Goal: Information Seeking & Learning: Learn about a topic

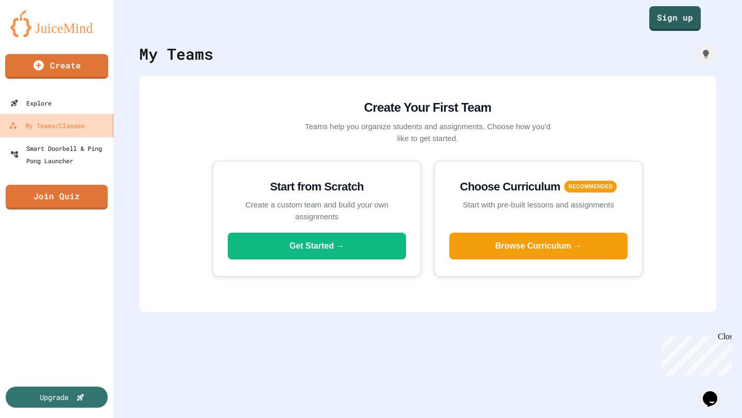
click at [82, 124] on div "My Teams/Classes" at bounding box center [47, 126] width 76 height 13
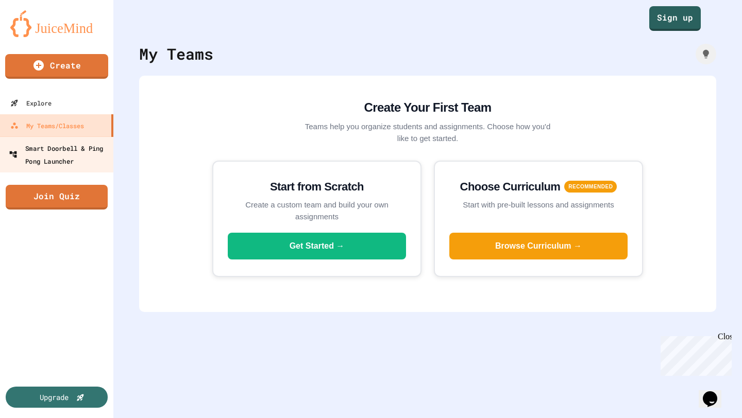
click at [69, 145] on div "Smart Doorbell & Ping Pong Launcher" at bounding box center [60, 154] width 102 height 25
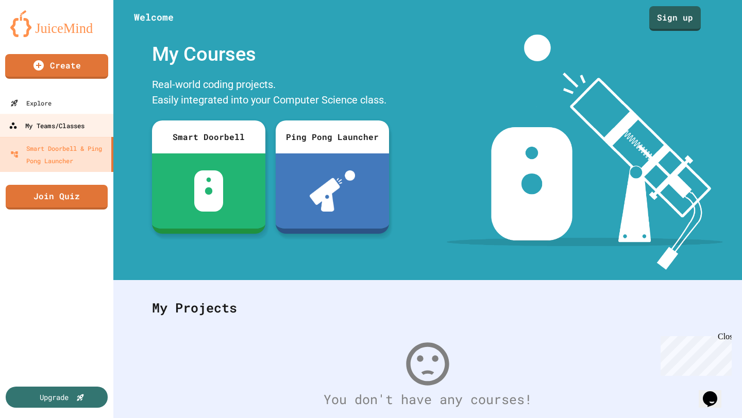
click at [71, 122] on div "My Teams/Classes" at bounding box center [47, 126] width 76 height 13
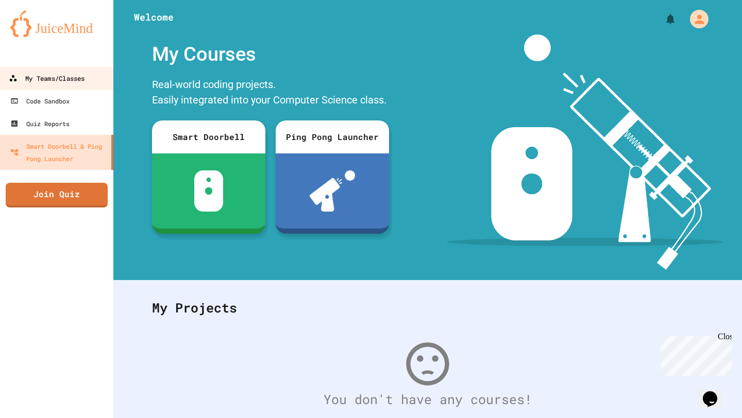
click at [80, 67] on link "My Teams/Classes" at bounding box center [56, 77] width 117 height 23
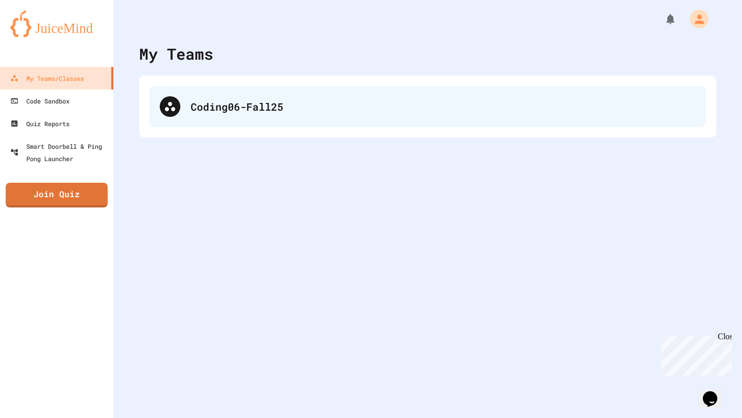
click at [217, 114] on div "Coding06-Fall25" at bounding box center [427, 106] width 557 height 41
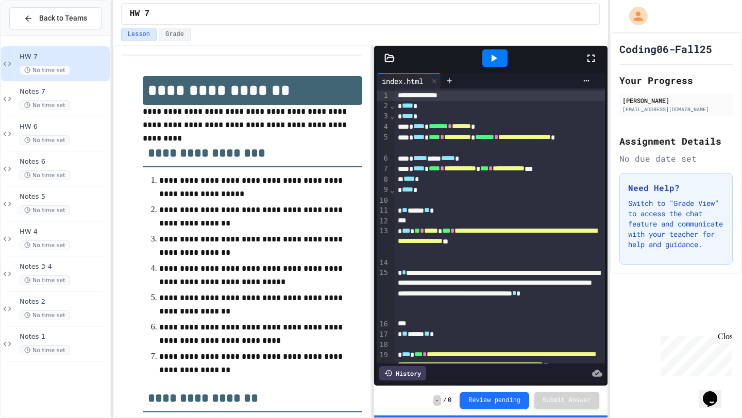
click at [593, 52] on icon at bounding box center [591, 58] width 12 height 12
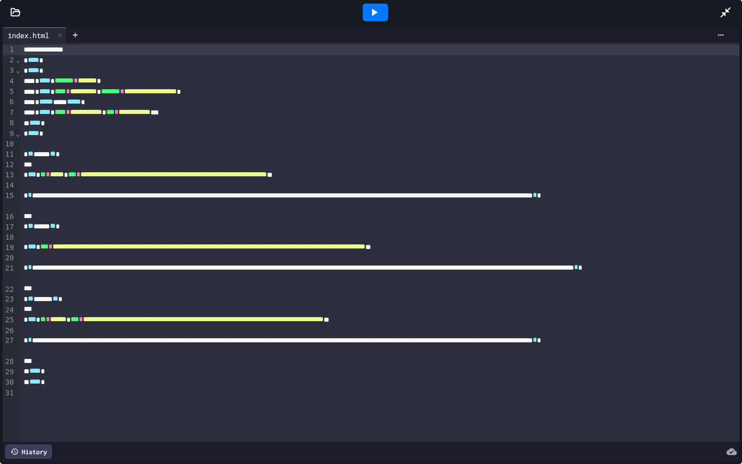
click at [724, 14] on icon at bounding box center [725, 12] width 10 height 10
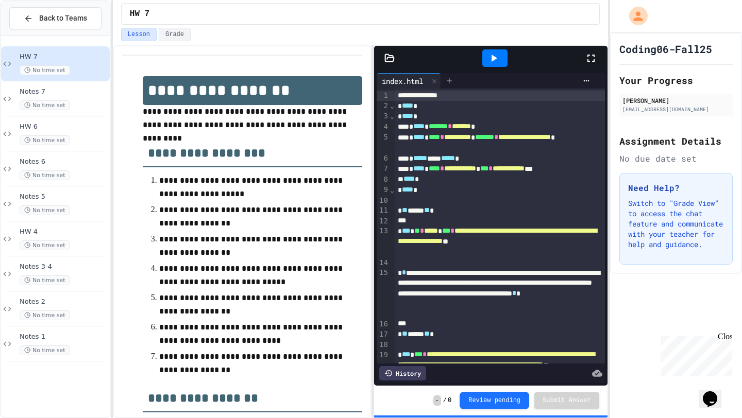
click at [452, 83] on icon at bounding box center [449, 81] width 8 height 8
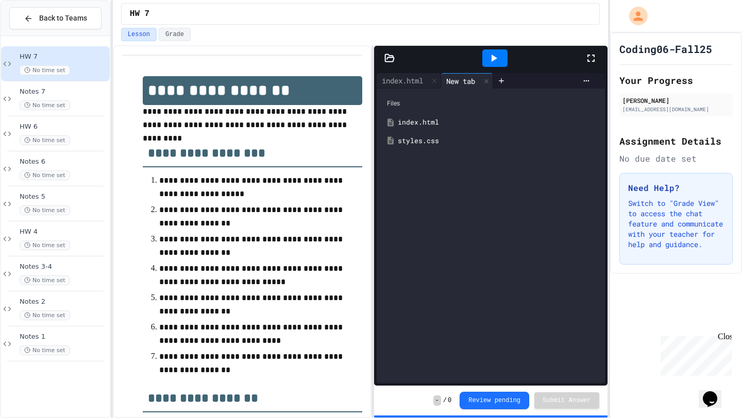
click at [423, 150] on div "Files index.html styles.css" at bounding box center [491, 236] width 228 height 295
click at [423, 146] on div "styles.css" at bounding box center [491, 141] width 218 height 19
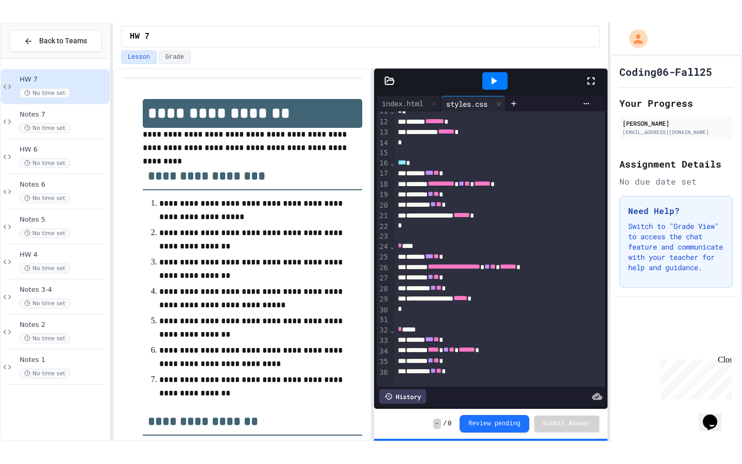
scroll to position [125, 0]
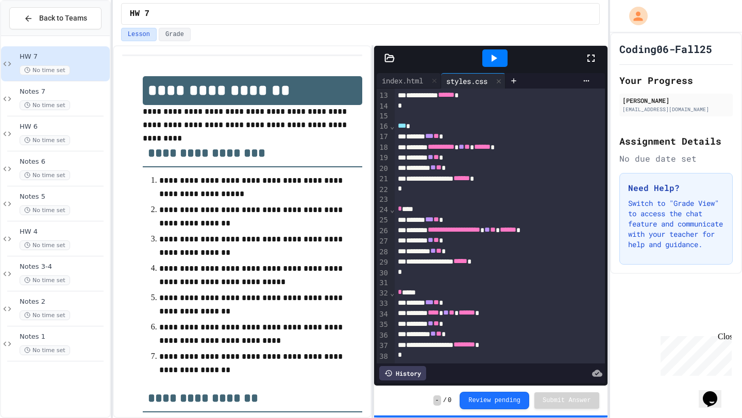
click at [589, 66] on div at bounding box center [596, 58] width 23 height 28
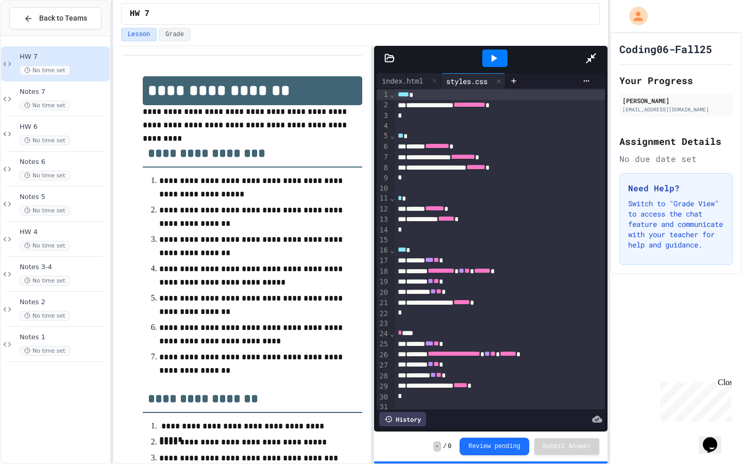
scroll to position [0, 0]
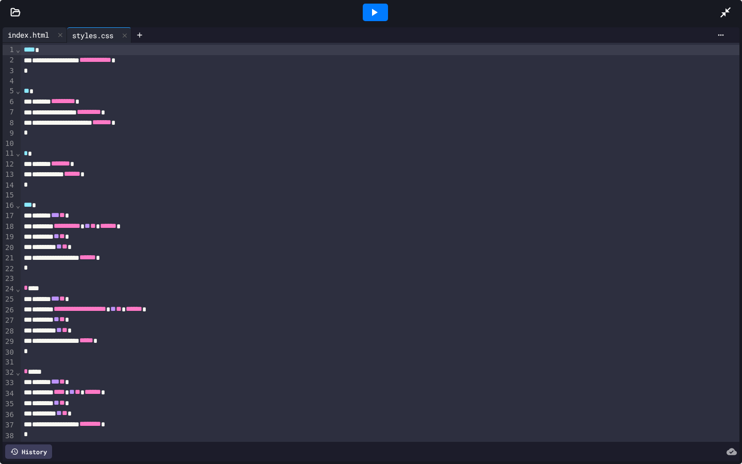
click at [41, 38] on div "index.html" at bounding box center [29, 34] width 52 height 11
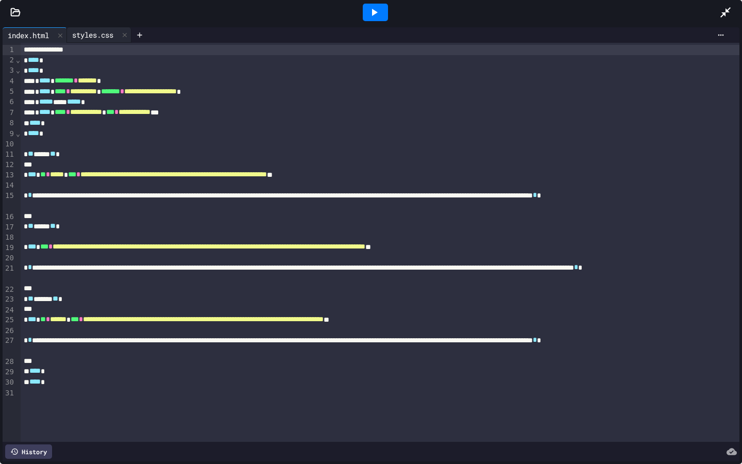
click at [100, 41] on div "styles.css" at bounding box center [99, 34] width 64 height 15
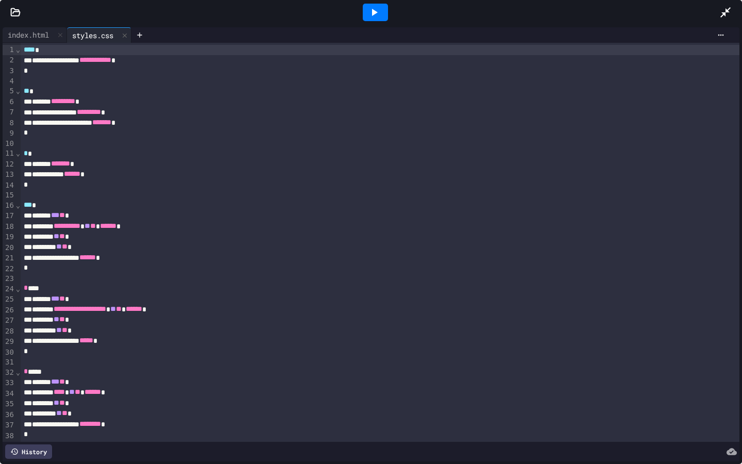
scroll to position [1, 0]
